Goal: Task Accomplishment & Management: Manage account settings

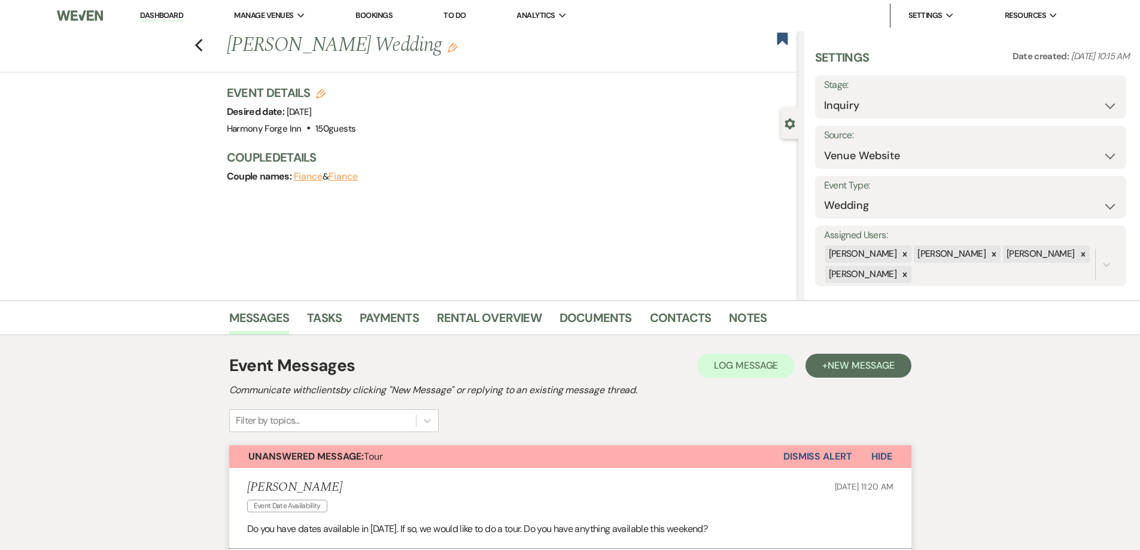
select select "5"
click at [156, 17] on link "Dashboard" at bounding box center [161, 15] width 43 height 11
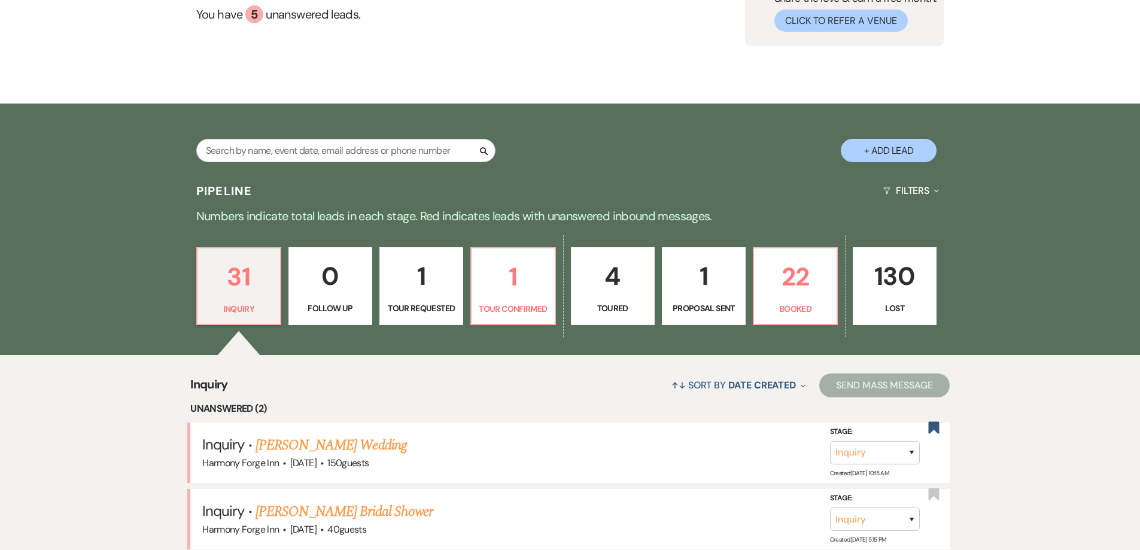
scroll to position [239, 0]
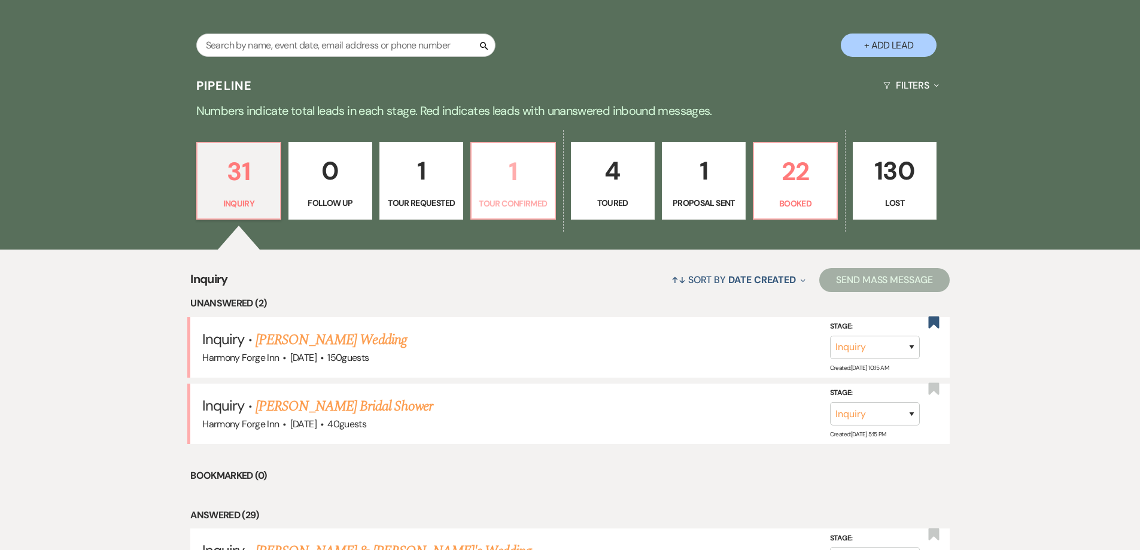
click at [473, 184] on link "1 Tour Confirmed" at bounding box center [512, 181] width 85 height 78
select select "4"
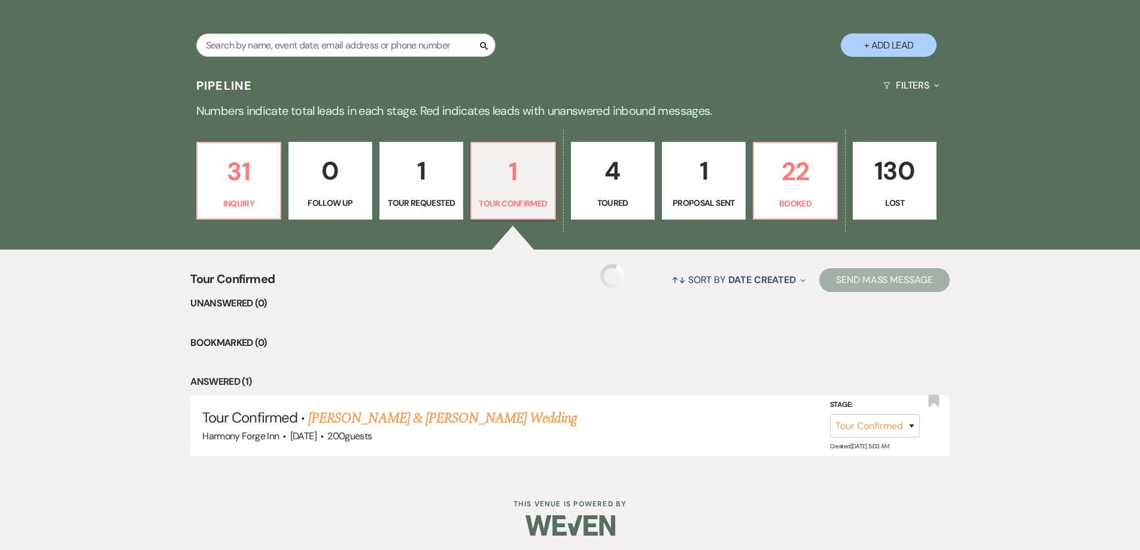
scroll to position [237, 0]
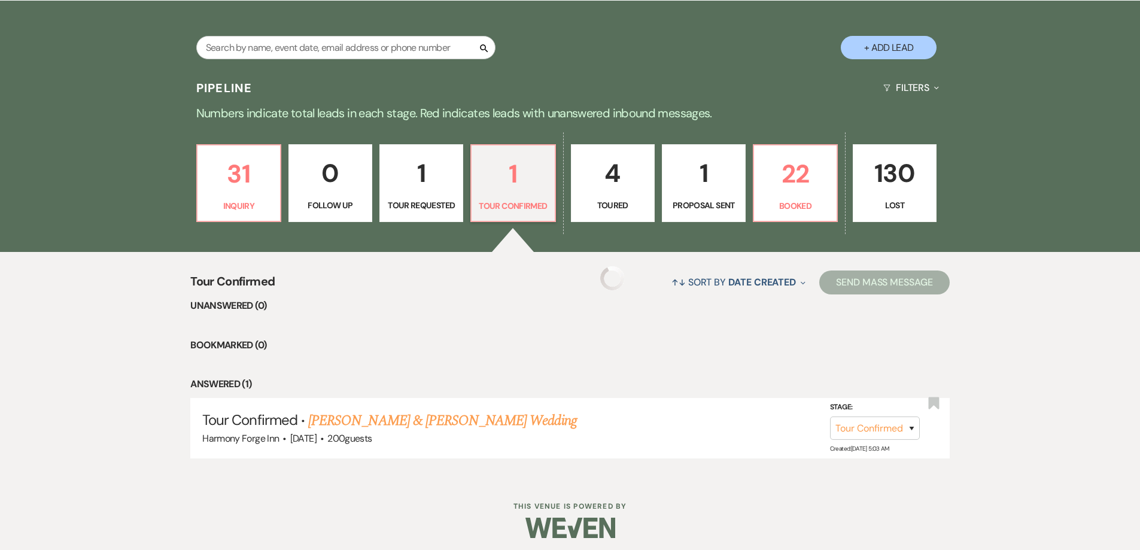
select select "4"
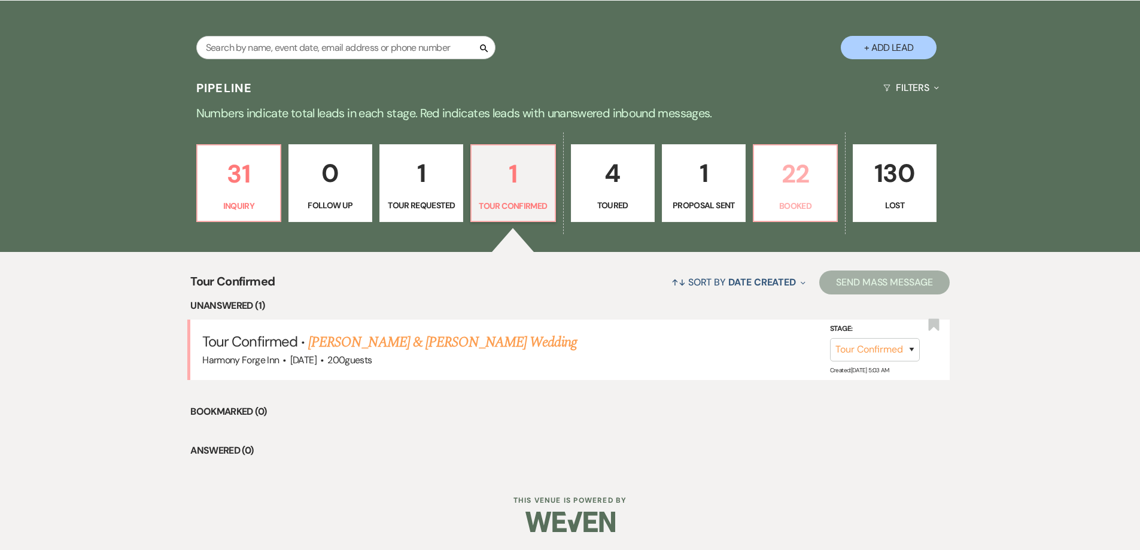
click at [783, 175] on p "22" at bounding box center [795, 174] width 68 height 40
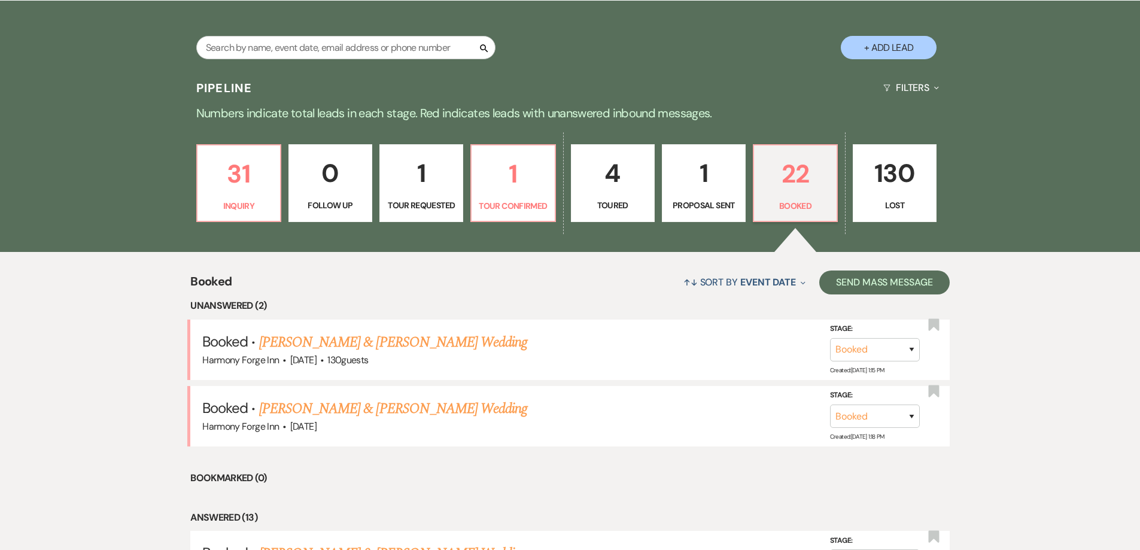
click at [689, 188] on p "1" at bounding box center [704, 173] width 68 height 40
select select "6"
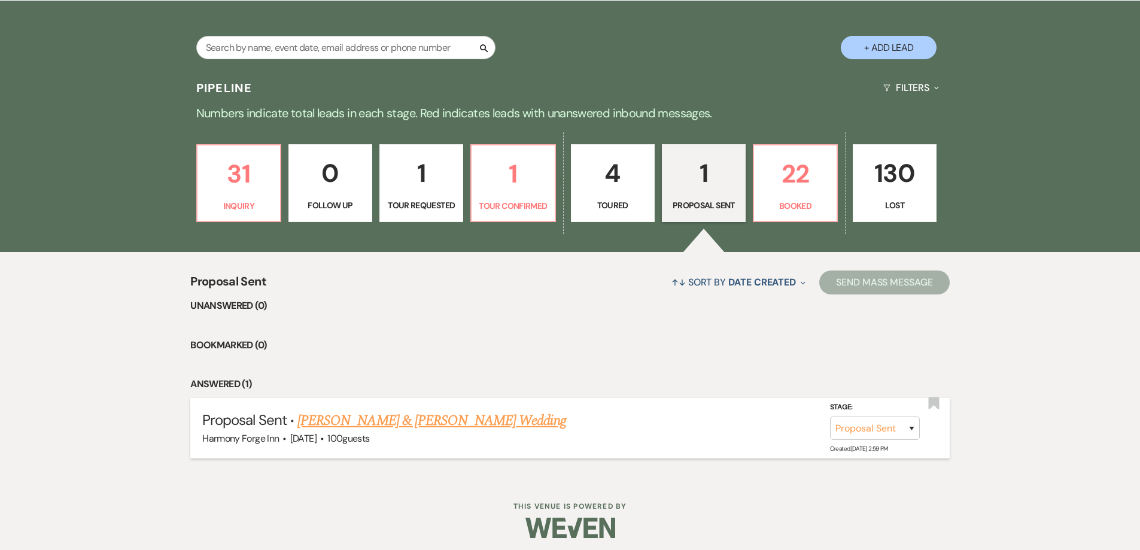
click at [438, 425] on link "[PERSON_NAME] & [PERSON_NAME] Wedding" at bounding box center [431, 421] width 268 height 22
select select "6"
select select "5"
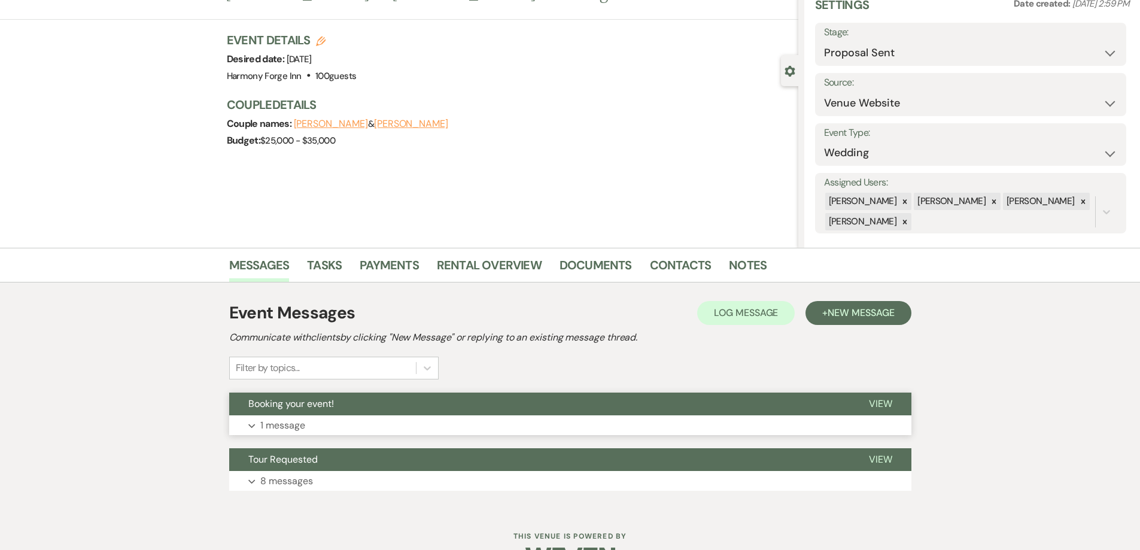
scroll to position [89, 0]
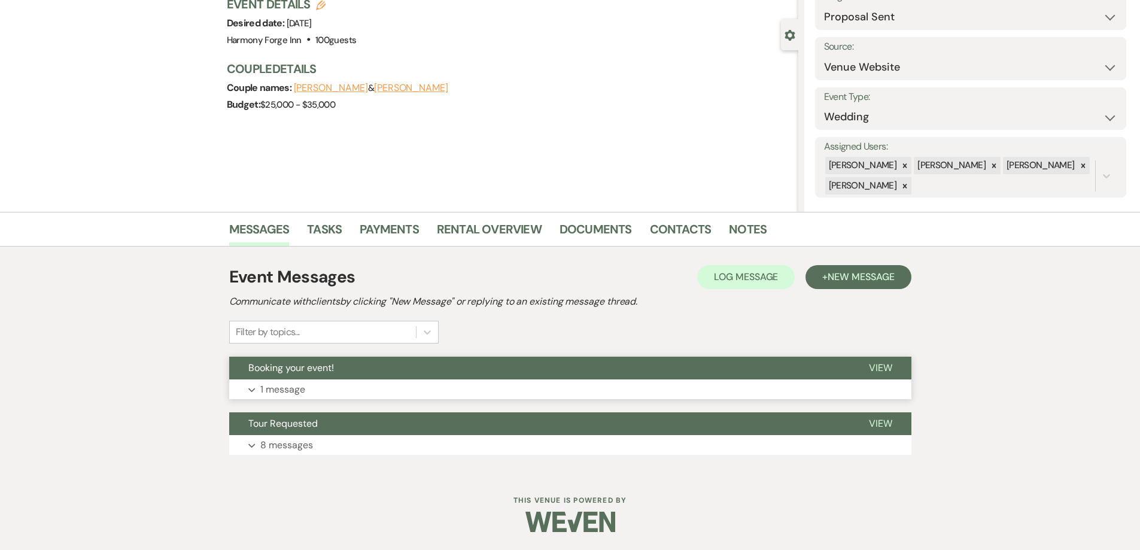
click at [272, 391] on p "1 message" at bounding box center [282, 390] width 45 height 16
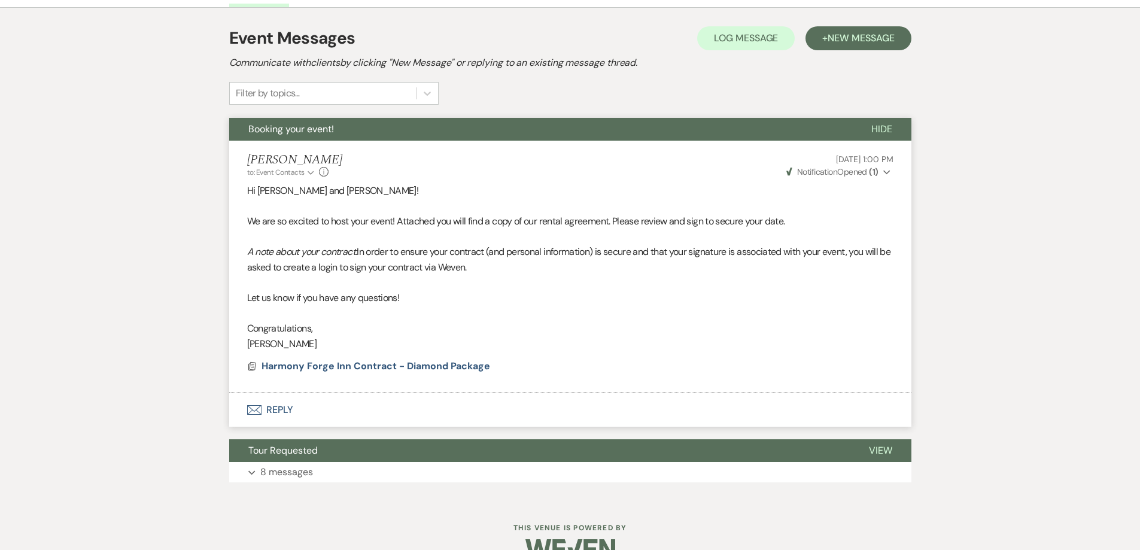
scroll to position [328, 0]
